Goal: Transaction & Acquisition: Download file/media

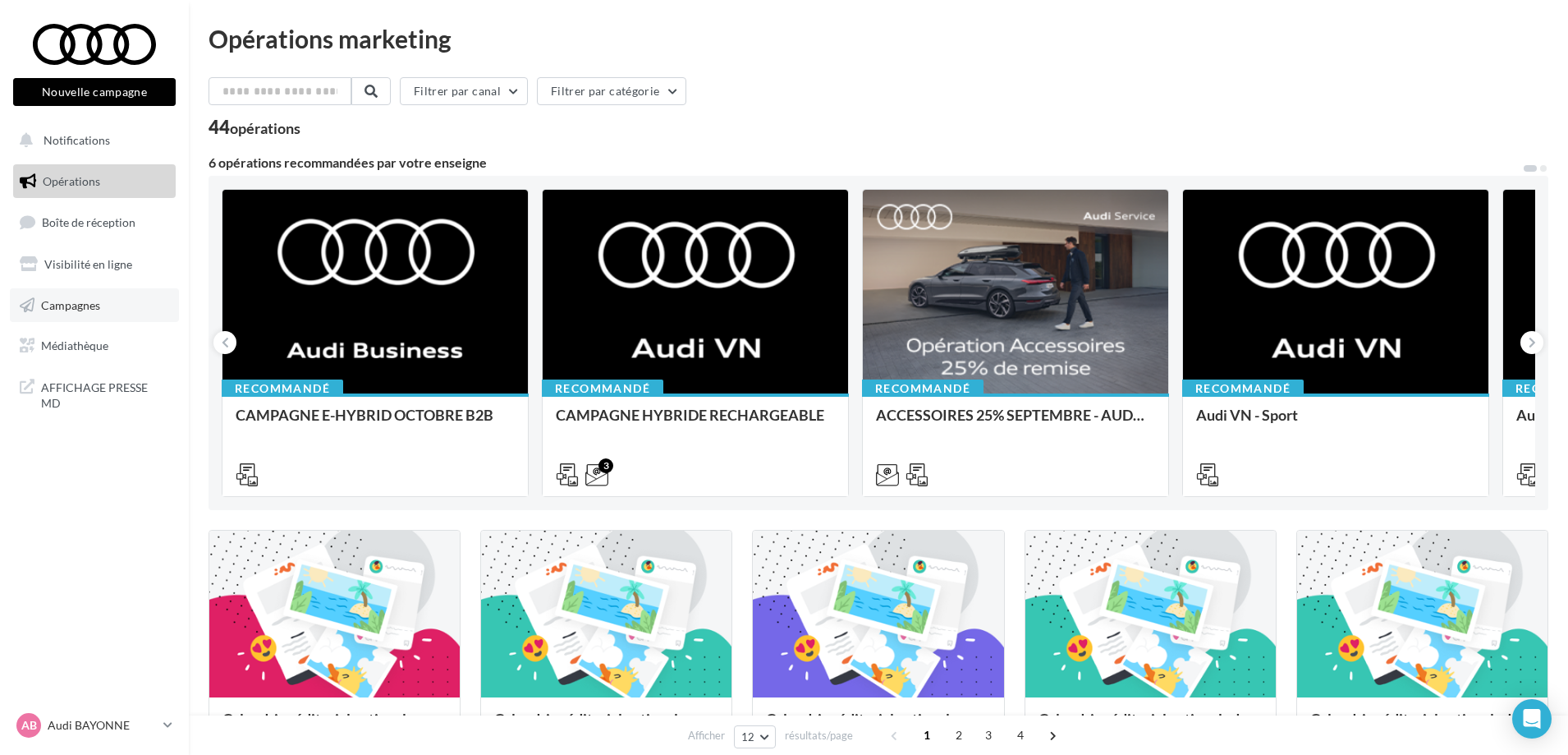
click at [116, 306] on link "Campagnes" at bounding box center [95, 305] width 169 height 35
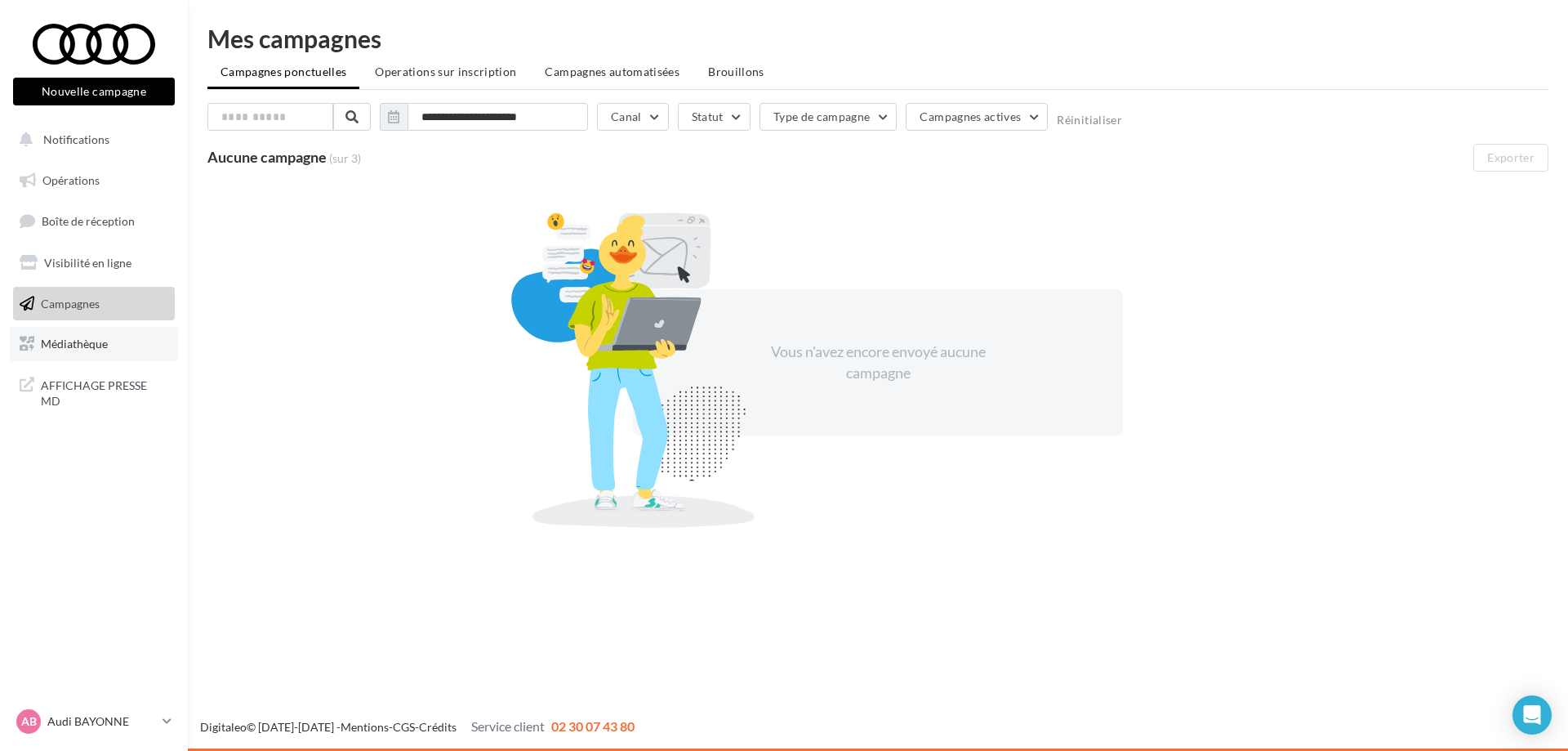
click at [99, 342] on span "Médiathèque" at bounding box center [74, 344] width 67 height 14
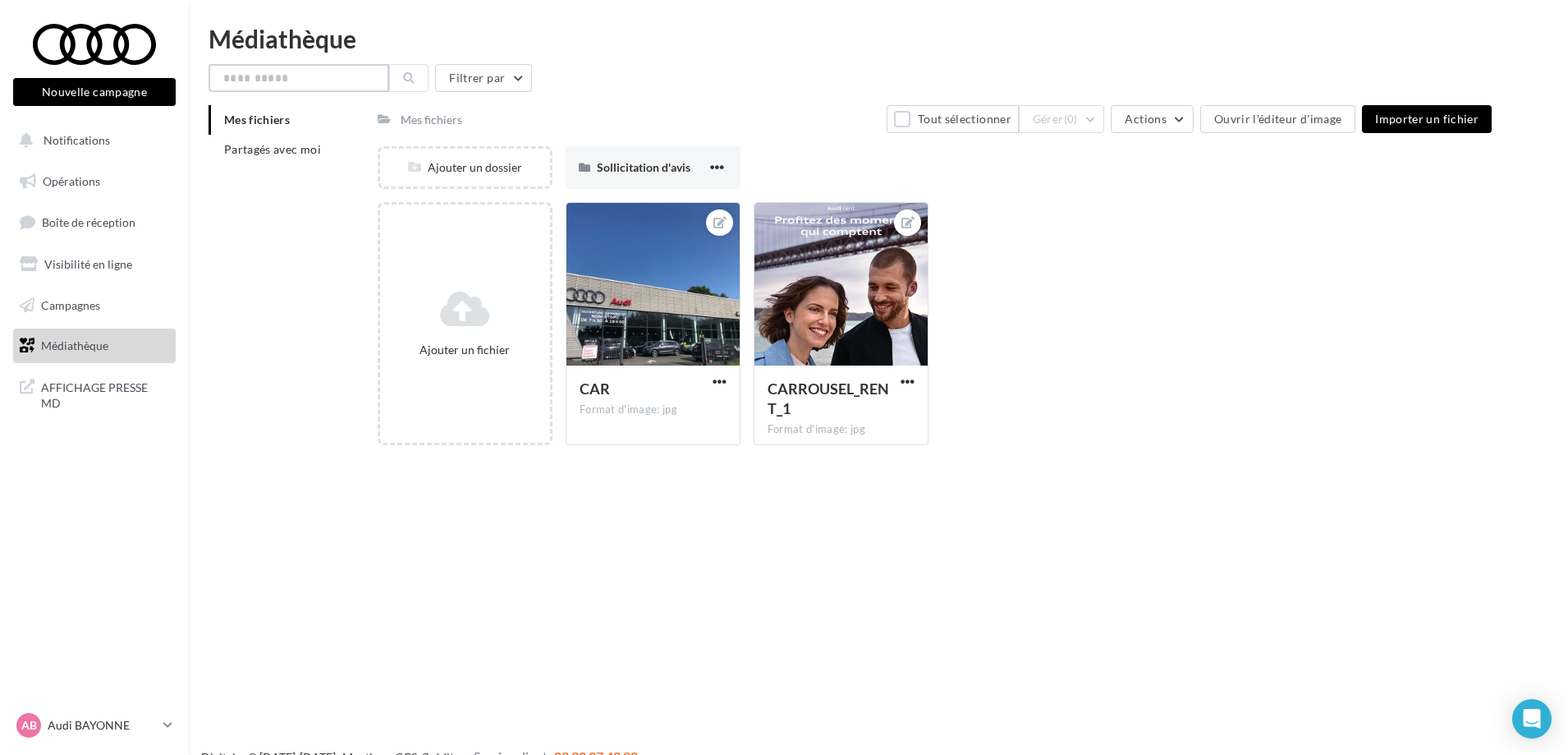
click at [314, 80] on input "text" at bounding box center [298, 78] width 180 height 28
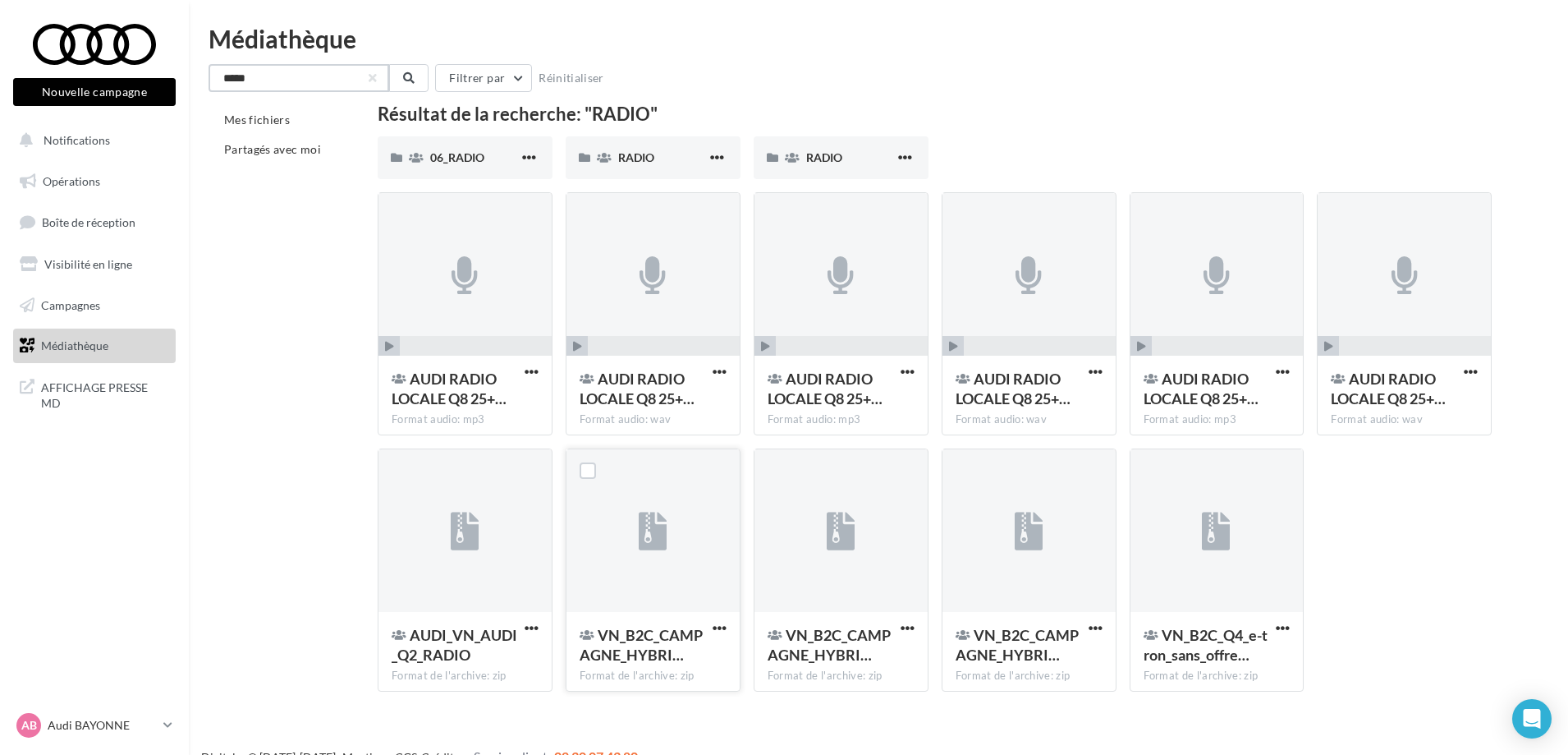
scroll to position [26, 0]
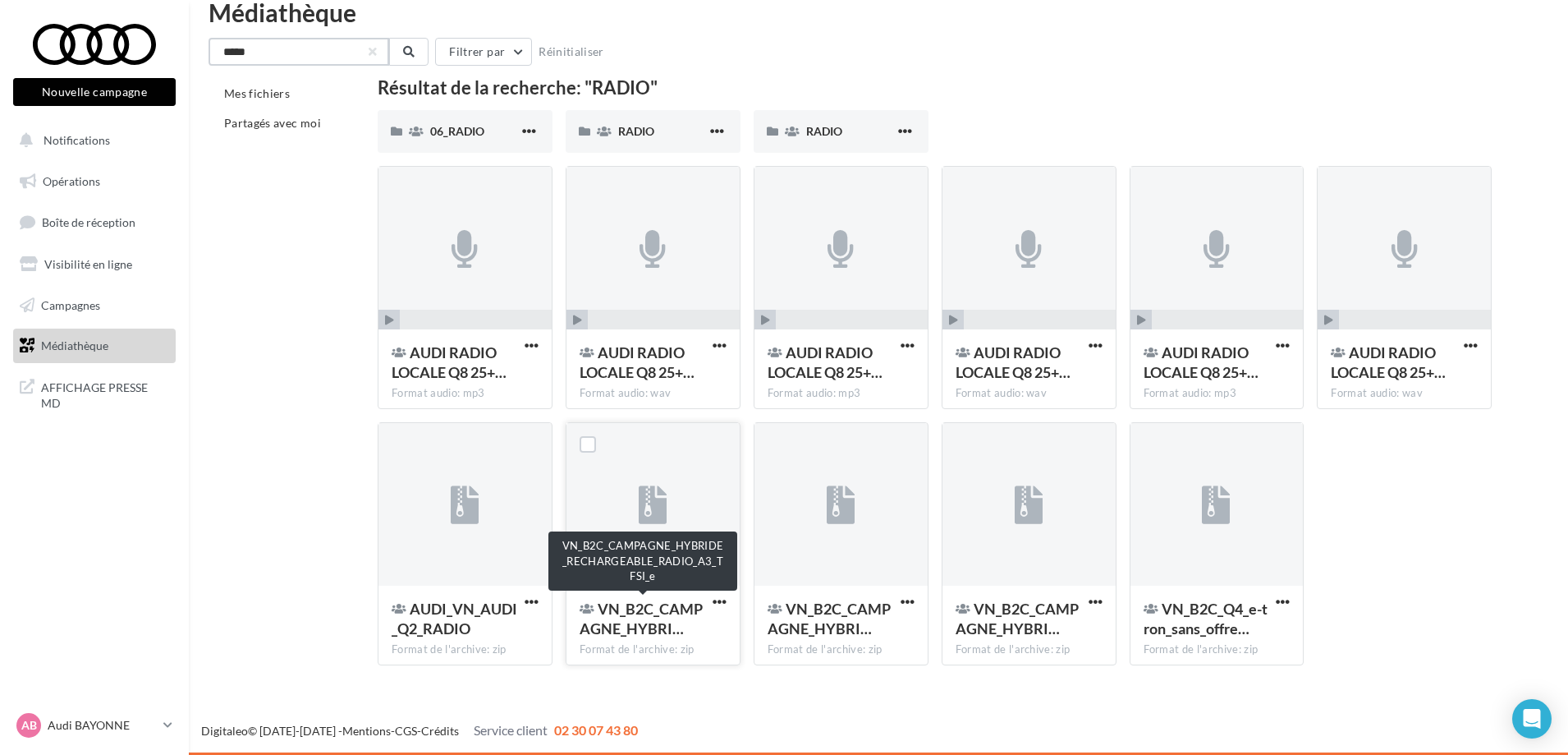
type input "*****"
click at [660, 607] on span "VN_B2C_CAMPAGNE_HYBRI…" at bounding box center [641, 619] width 123 height 38
click at [713, 608] on span "button" at bounding box center [720, 602] width 14 height 14
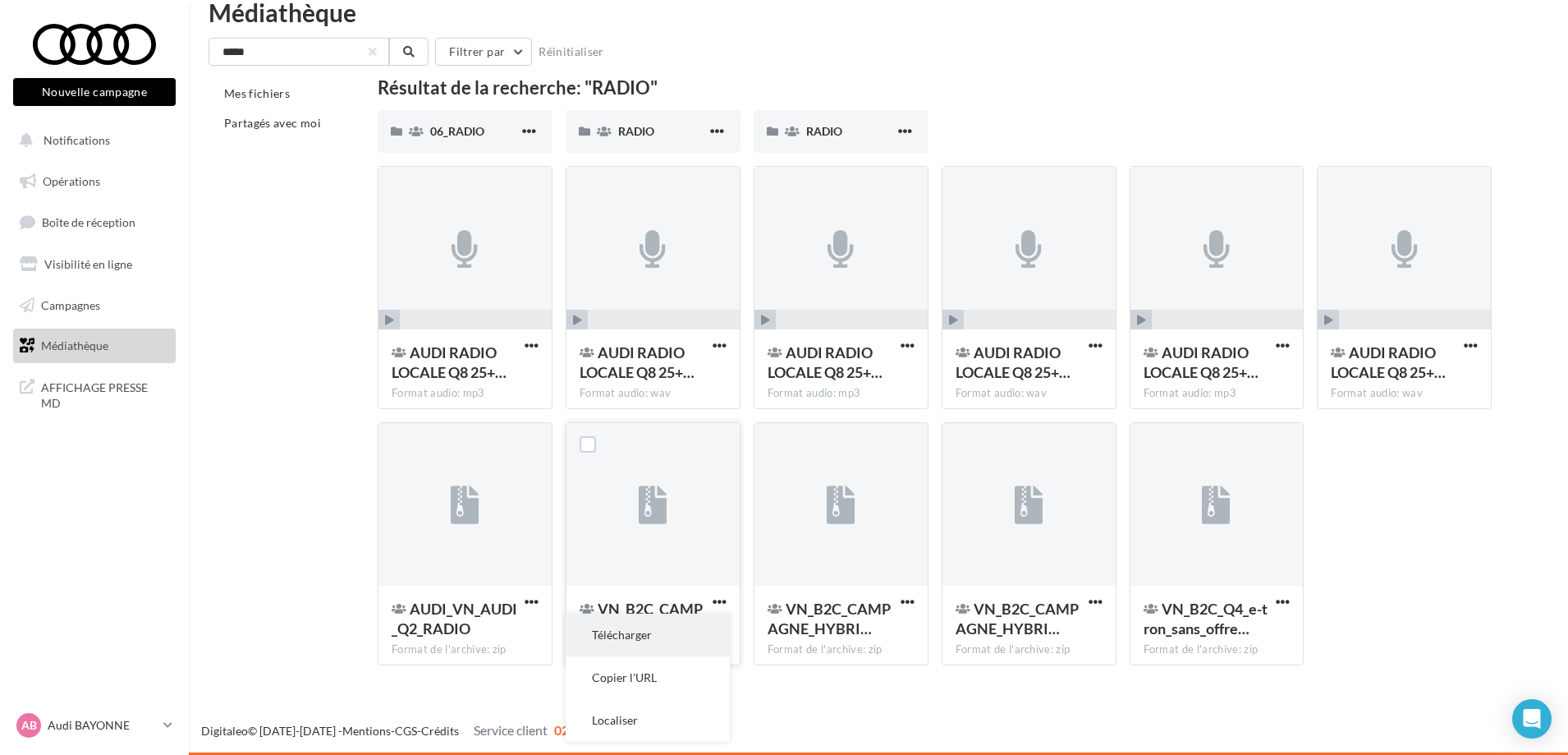
click at [661, 634] on button "Télécharger" at bounding box center [647, 634] width 164 height 43
